Goal: Task Accomplishment & Management: Use online tool/utility

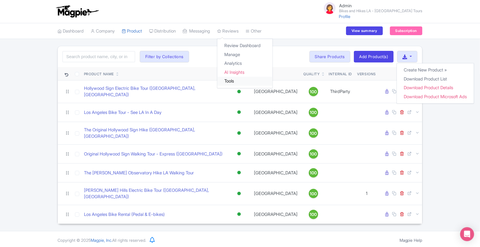
click at [238, 80] on link "Tools" at bounding box center [244, 81] width 55 height 9
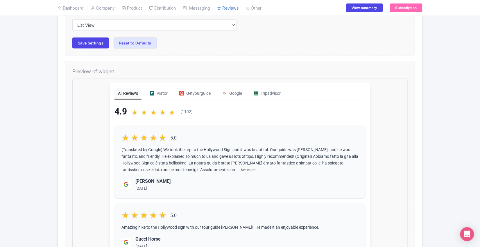
scroll to position [131, 0]
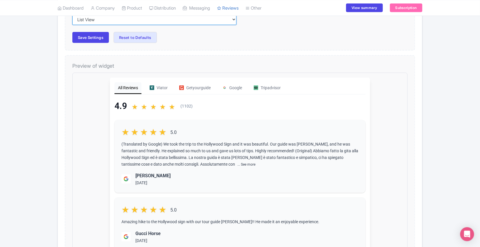
click at [127, 20] on select "Inline View Floating View List View Carousel View Pros/Cons View" at bounding box center [154, 19] width 164 height 11
click at [72, 14] on select "Inline View Floating View List View Carousel View Pros/Cons View" at bounding box center [154, 19] width 164 height 11
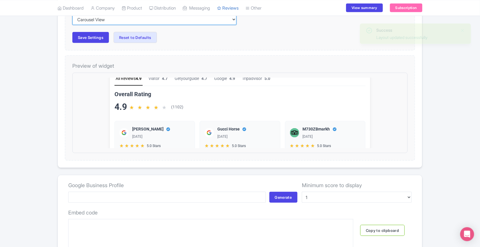
scroll to position [0, 0]
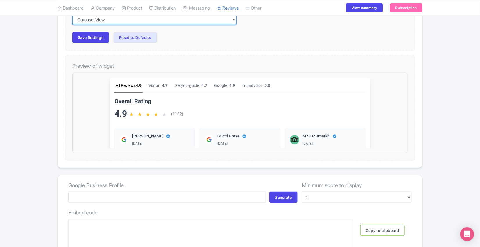
drag, startPoint x: 395, startPoint y: 92, endPoint x: 479, endPoint y: 158, distance: 106.6
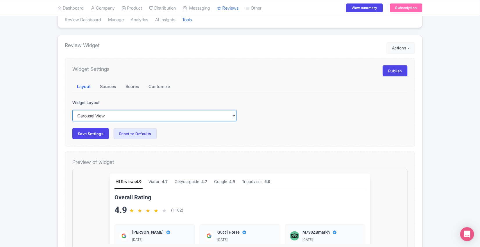
scroll to position [36, 0]
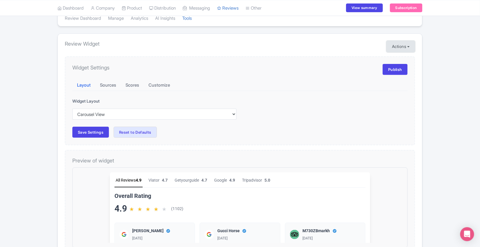
click at [398, 46] on button "Actions" at bounding box center [400, 47] width 29 height 12
click at [370, 56] on div "Widget Settings Publish Layout Sources Scores Customize Stars Color #f59e0b Bac…" at bounding box center [240, 100] width 350 height 89
click at [393, 69] on link "Publish" at bounding box center [395, 69] width 25 height 11
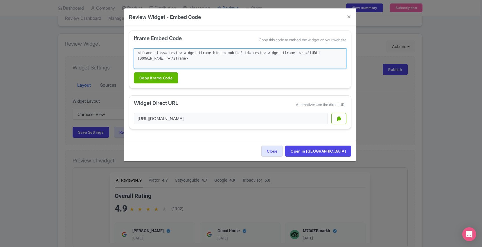
drag, startPoint x: 200, startPoint y: 65, endPoint x: 137, endPoint y: 54, distance: 64.1
click at [137, 54] on textarea "<iframe class='review-widget-iframe-hidden-mobile' id='review-widget-iframe' sr…" at bounding box center [240, 58] width 213 height 21
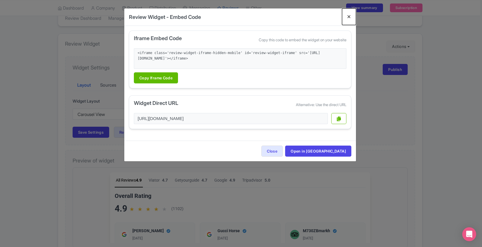
click at [349, 17] on button "Close" at bounding box center [349, 16] width 14 height 17
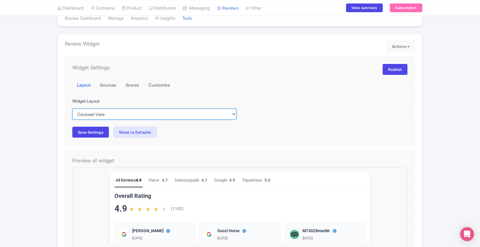
click at [117, 114] on select "Inline View Floating View List View Carousel View Pros/Cons View" at bounding box center [154, 114] width 164 height 11
click at [72, 109] on select "Inline View Floating View List View Carousel View Pros/Cons View" at bounding box center [154, 114] width 164 height 11
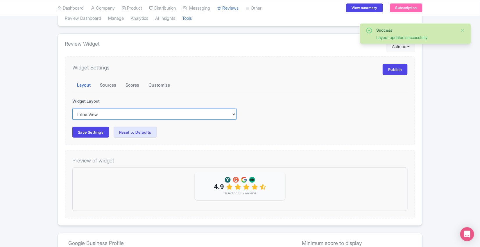
scroll to position [0, 0]
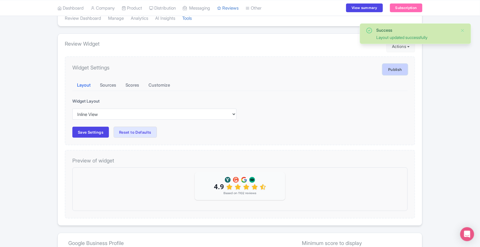
click at [394, 70] on link "Publish" at bounding box center [395, 69] width 25 height 11
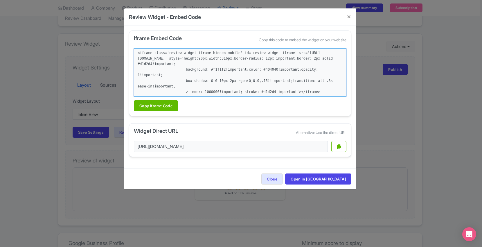
click at [311, 90] on textarea "<iframe class='review-widget-iframe-hidden-mobile' id='review-widget-iframe' sr…" at bounding box center [240, 72] width 213 height 49
drag, startPoint x: 311, startPoint y: 90, endPoint x: 135, endPoint y: 52, distance: 180.8
click at [135, 52] on textarea "<iframe class='review-widget-iframe-hidden-mobile' id='review-widget-iframe' sr…" at bounding box center [240, 72] width 213 height 49
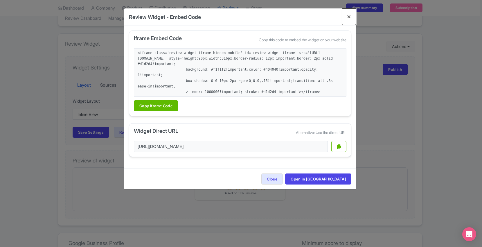
click at [349, 19] on button "Close" at bounding box center [349, 16] width 14 height 17
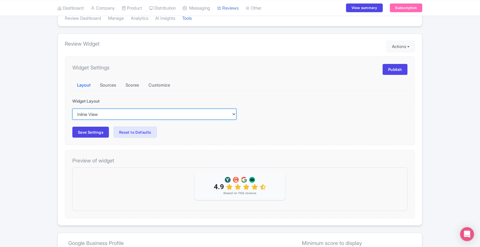
click at [147, 110] on select "Inline View Floating View List View Carousel View Pros/Cons View" at bounding box center [154, 114] width 164 height 11
click at [72, 109] on select "Inline View Floating View List View Carousel View Pros/Cons View" at bounding box center [154, 114] width 164 height 11
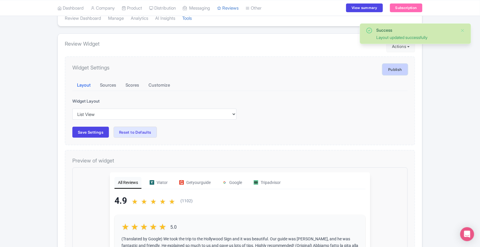
click at [398, 68] on link "Publish" at bounding box center [395, 69] width 25 height 11
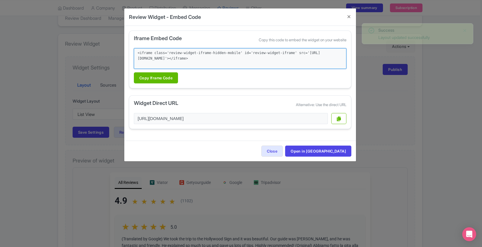
drag, startPoint x: 195, startPoint y: 65, endPoint x: 132, endPoint y: 53, distance: 64.6
click at [132, 53] on div "Iframe Embed Code Copy this code to embed the widget on your website <iframe cl…" at bounding box center [240, 60] width 223 height 58
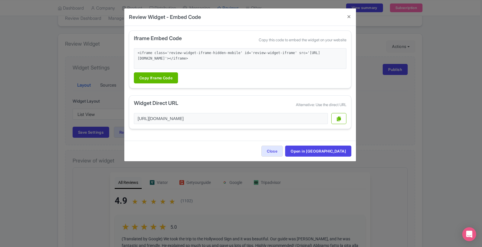
click at [454, 99] on div "Review Widget - Embed Code Iframe Embed Code Copy this code to embed the widget…" at bounding box center [241, 123] width 482 height 247
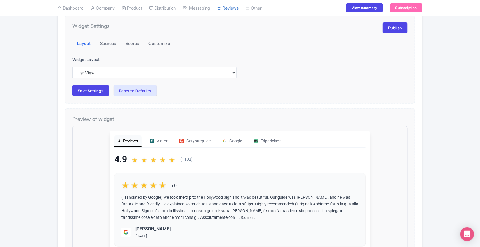
scroll to position [78, 0]
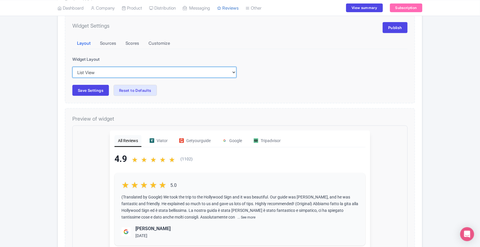
click at [221, 74] on select "Inline View Floating View List View Carousel View Pros/Cons View" at bounding box center [154, 72] width 164 height 11
select select "carousel"
click at [72, 67] on select "Inline View Floating View List View Carousel View Pros/Cons View" at bounding box center [154, 72] width 164 height 11
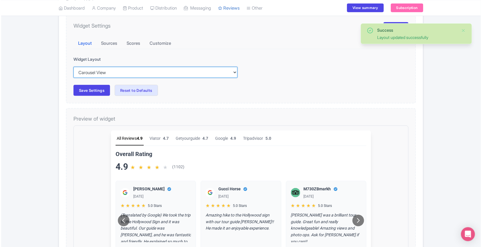
scroll to position [0, 0]
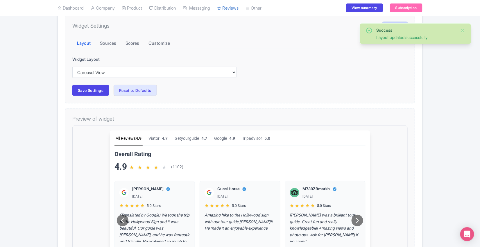
click at [392, 22] on link "Publish" at bounding box center [395, 27] width 25 height 11
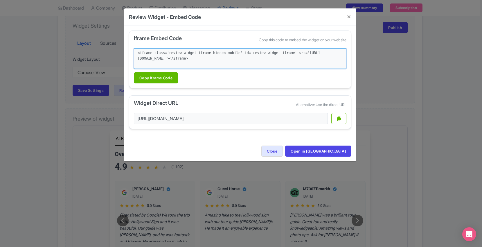
drag, startPoint x: 198, startPoint y: 65, endPoint x: 133, endPoint y: 49, distance: 67.1
click at [133, 49] on div "Iframe Embed Code Copy this code to embed the widget on your website <iframe cl…" at bounding box center [240, 60] width 223 height 58
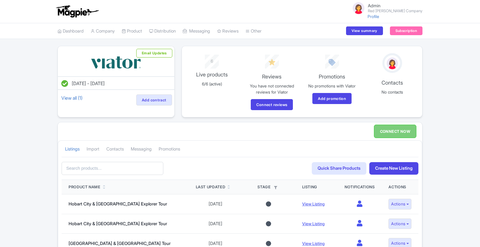
scroll to position [96, 0]
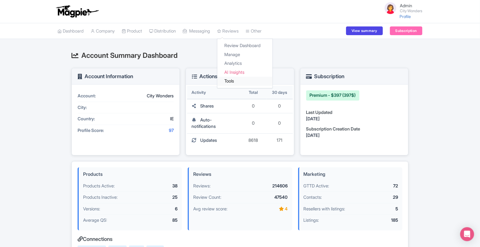
click at [236, 80] on link "Tools" at bounding box center [244, 81] width 55 height 9
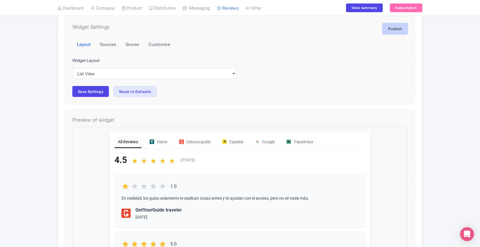
click at [397, 27] on link "Publish" at bounding box center [395, 28] width 25 height 11
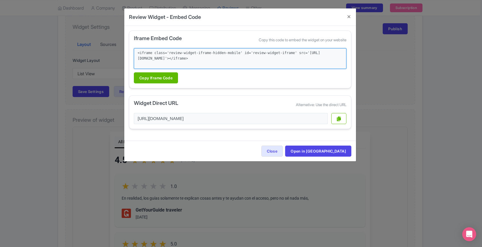
drag, startPoint x: 196, startPoint y: 65, endPoint x: 134, endPoint y: 51, distance: 63.9
click at [134, 51] on textarea "<iframe class='review-widget-iframe-hidden-mobile' id='review-widget-iframe' sr…" at bounding box center [240, 58] width 213 height 21
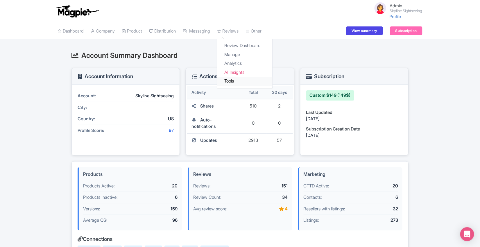
click at [239, 80] on link "Tools" at bounding box center [244, 81] width 55 height 9
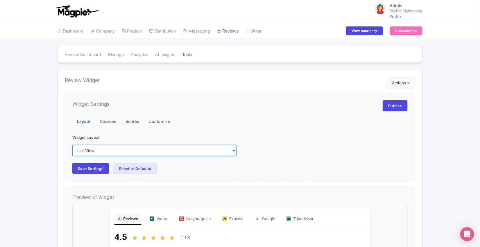
click at [132, 151] on select "Inline View Floating View List View Carousel View Pros/Cons View" at bounding box center [154, 150] width 164 height 11
select select "inline"
click at [72, 145] on select "Inline View Floating View List View Carousel View Pros/Cons View" at bounding box center [154, 150] width 164 height 11
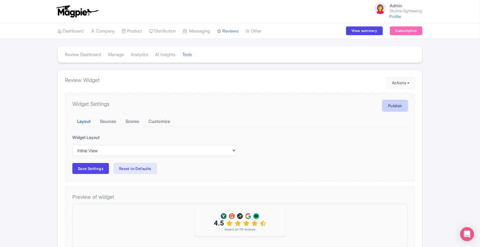
click at [395, 104] on link "Publish" at bounding box center [395, 105] width 25 height 11
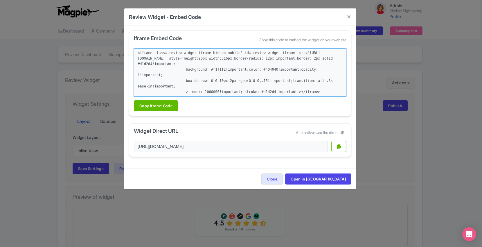
drag, startPoint x: 308, startPoint y: 94, endPoint x: 120, endPoint y: 50, distance: 192.4
click at [120, 50] on div "Review Widget - Embed Code Iframe Embed Code Copy this code to embed the widget…" at bounding box center [241, 123] width 482 height 247
